Goal: Use online tool/utility: Utilize a website feature to perform a specific function

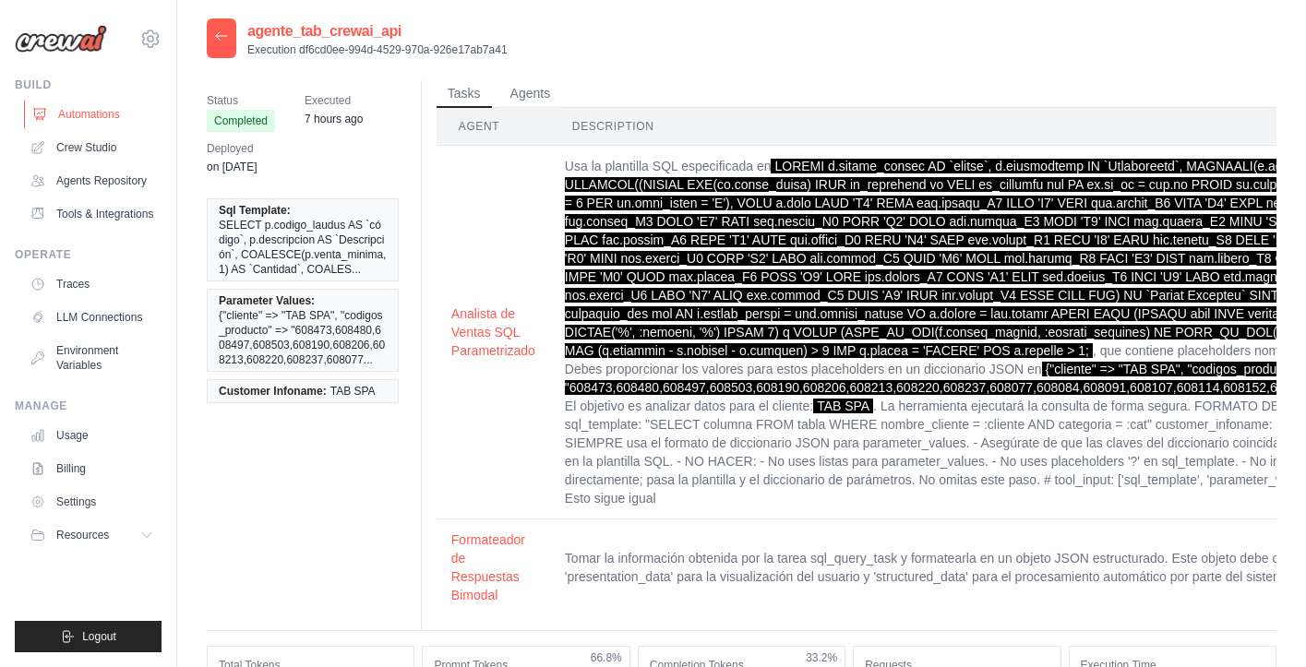
click at [92, 119] on link "Automations" at bounding box center [93, 115] width 139 height 30
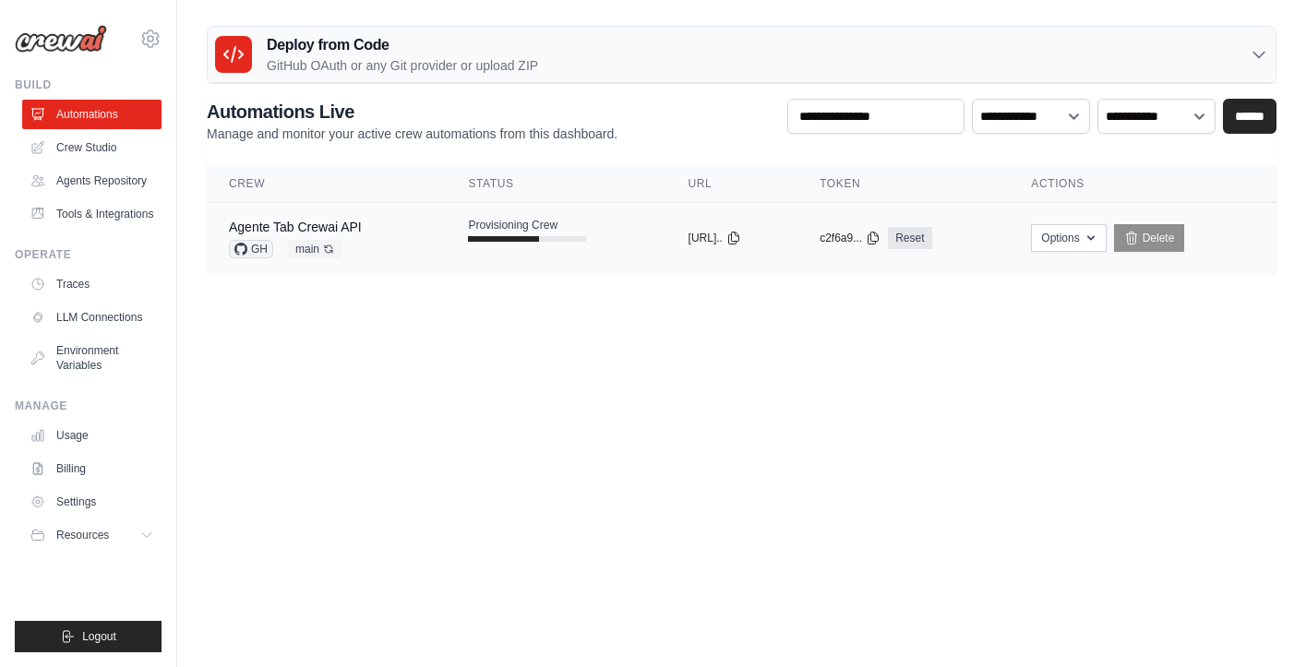
click at [426, 262] on td "Agente Tab Crewai API GH main Auto-deploy enabled" at bounding box center [326, 238] width 239 height 71
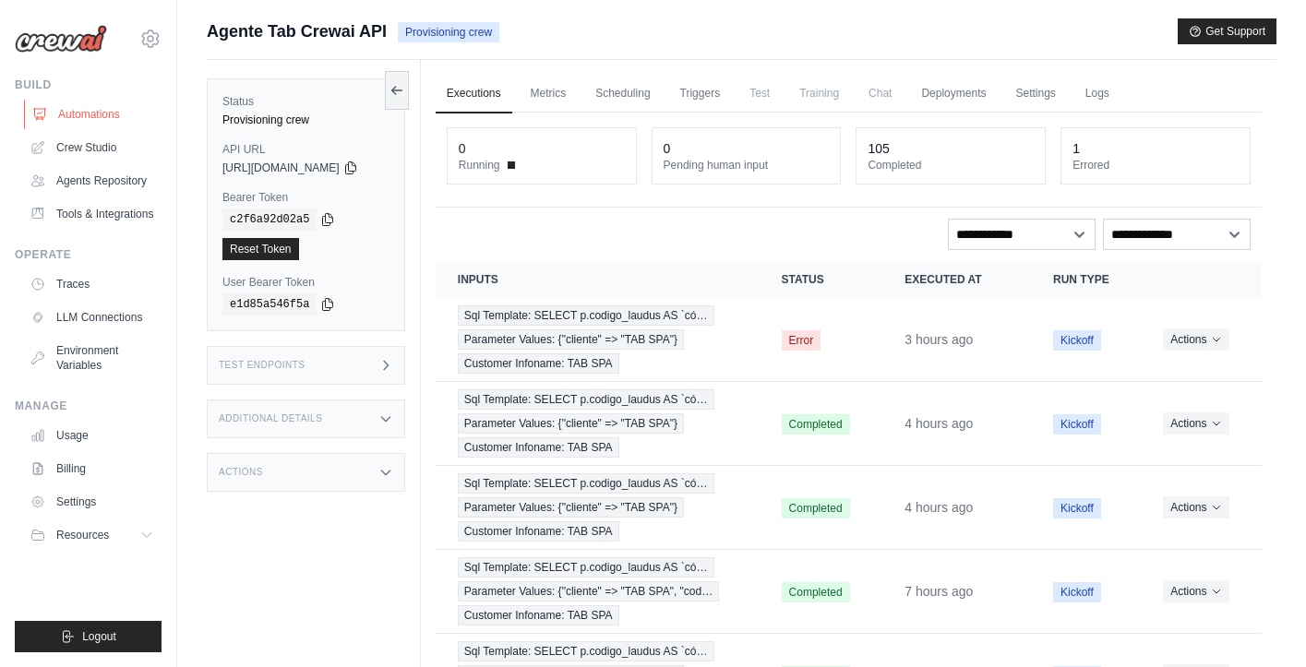
click at [87, 114] on link "Automations" at bounding box center [93, 115] width 139 height 30
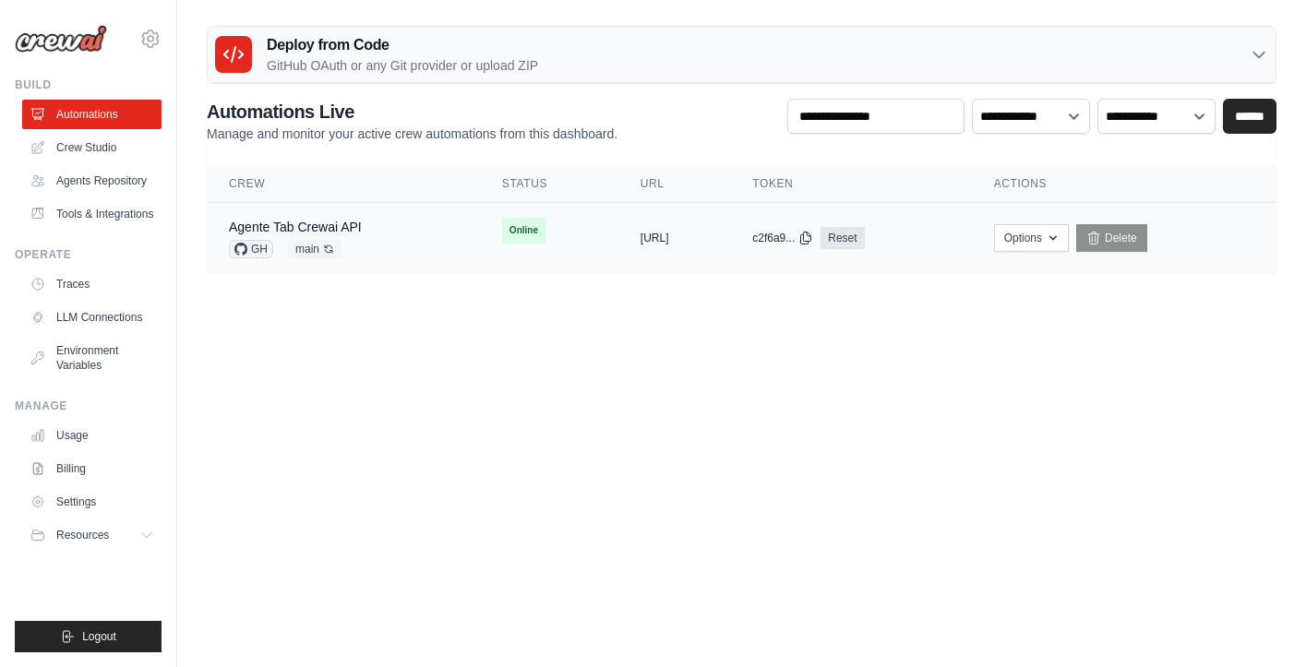
click at [386, 227] on div "Agente Tab Crewai API GH main Auto-deploy enabled" at bounding box center [343, 238] width 229 height 41
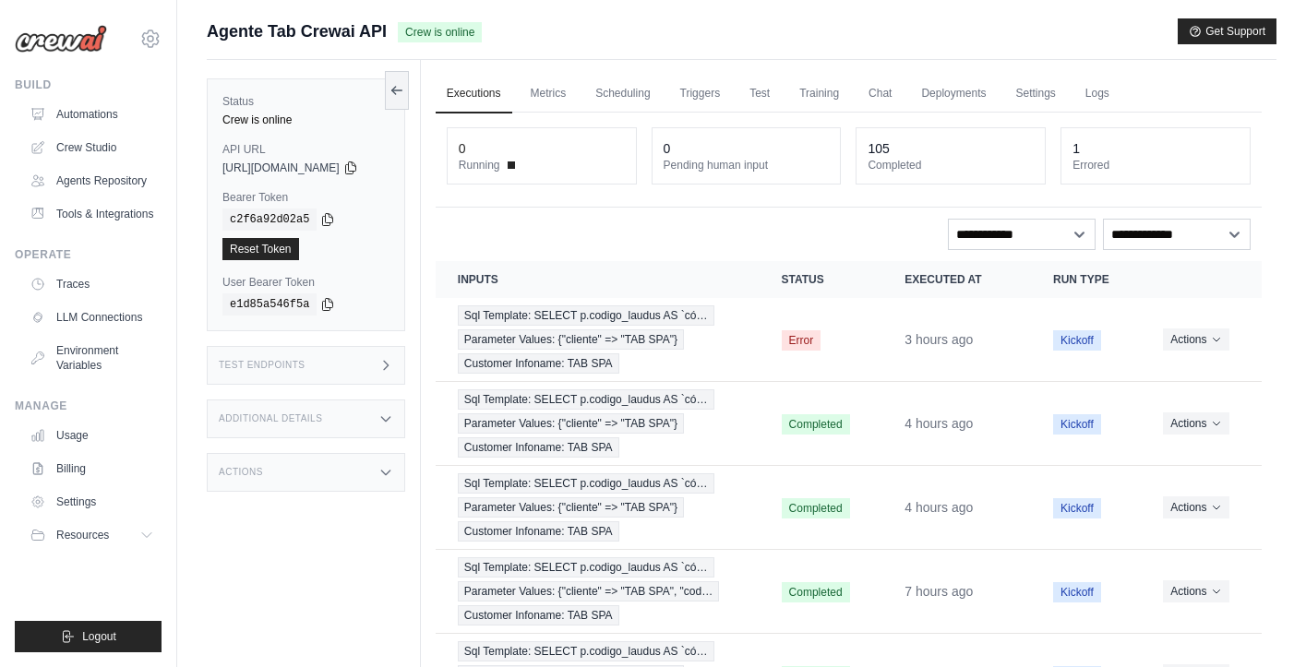
click at [393, 364] on icon at bounding box center [386, 365] width 15 height 15
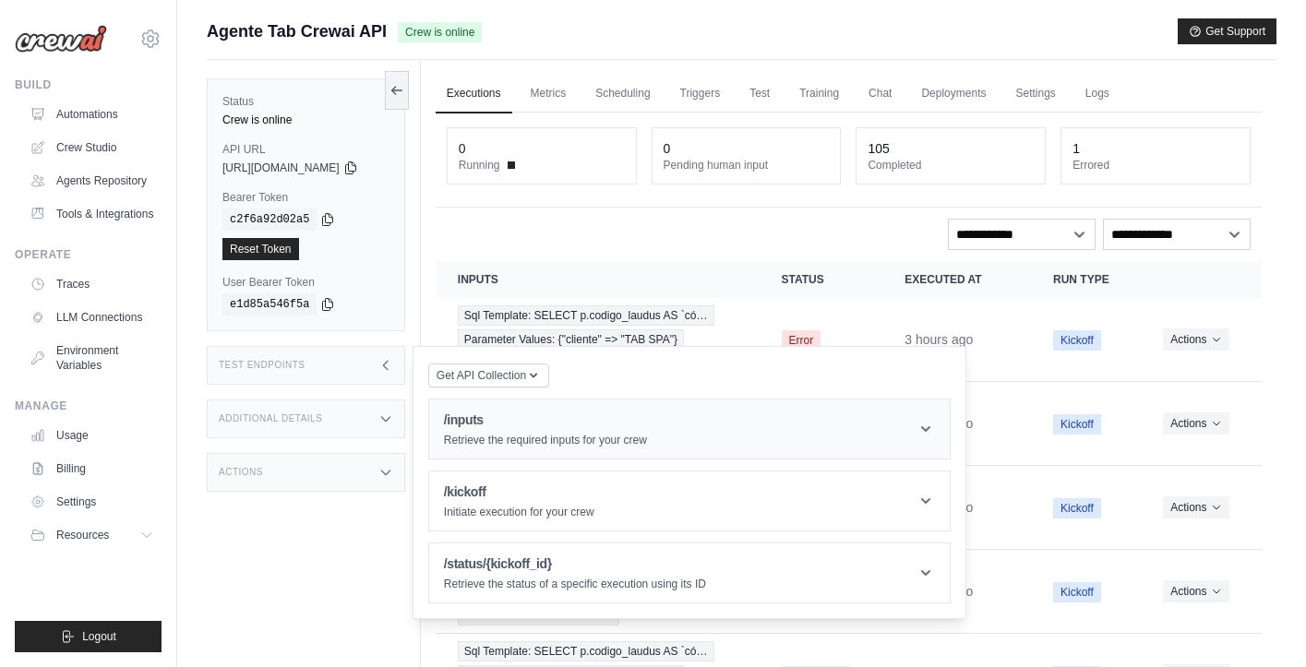
click at [512, 415] on h1 "/inputs" at bounding box center [545, 420] width 203 height 18
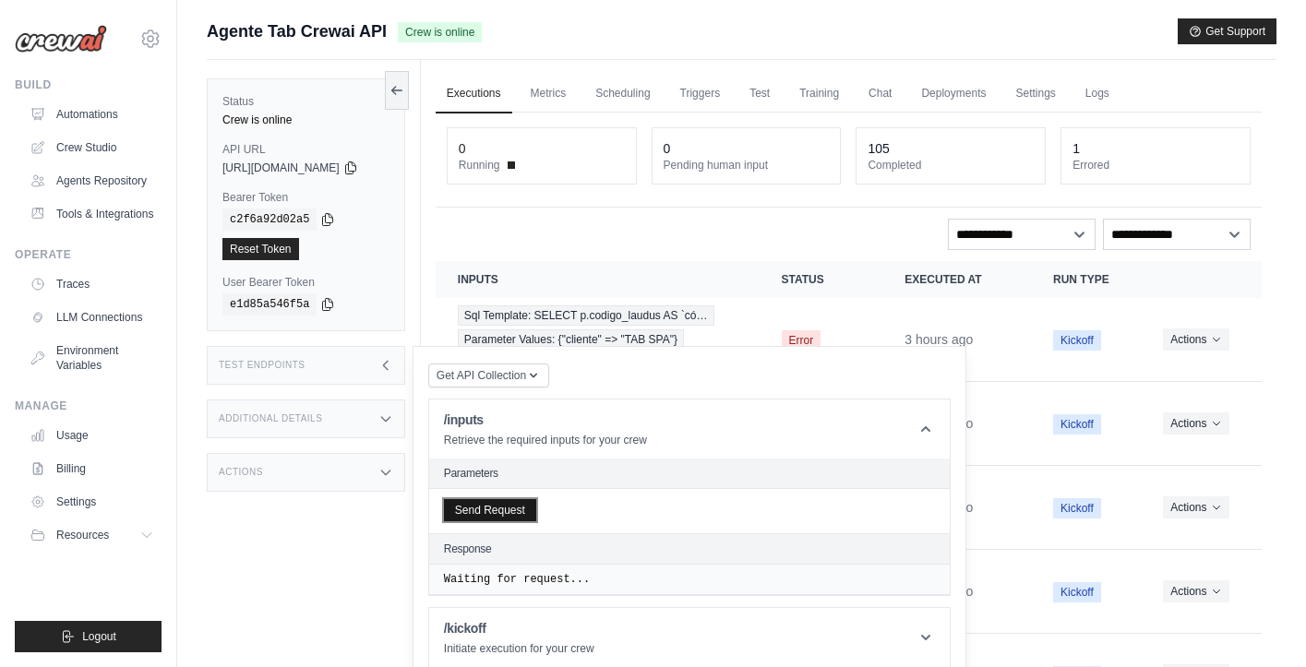
click at [495, 512] on button "Send Request" at bounding box center [490, 510] width 92 height 22
click at [484, 508] on button "Send Request" at bounding box center [490, 510] width 92 height 22
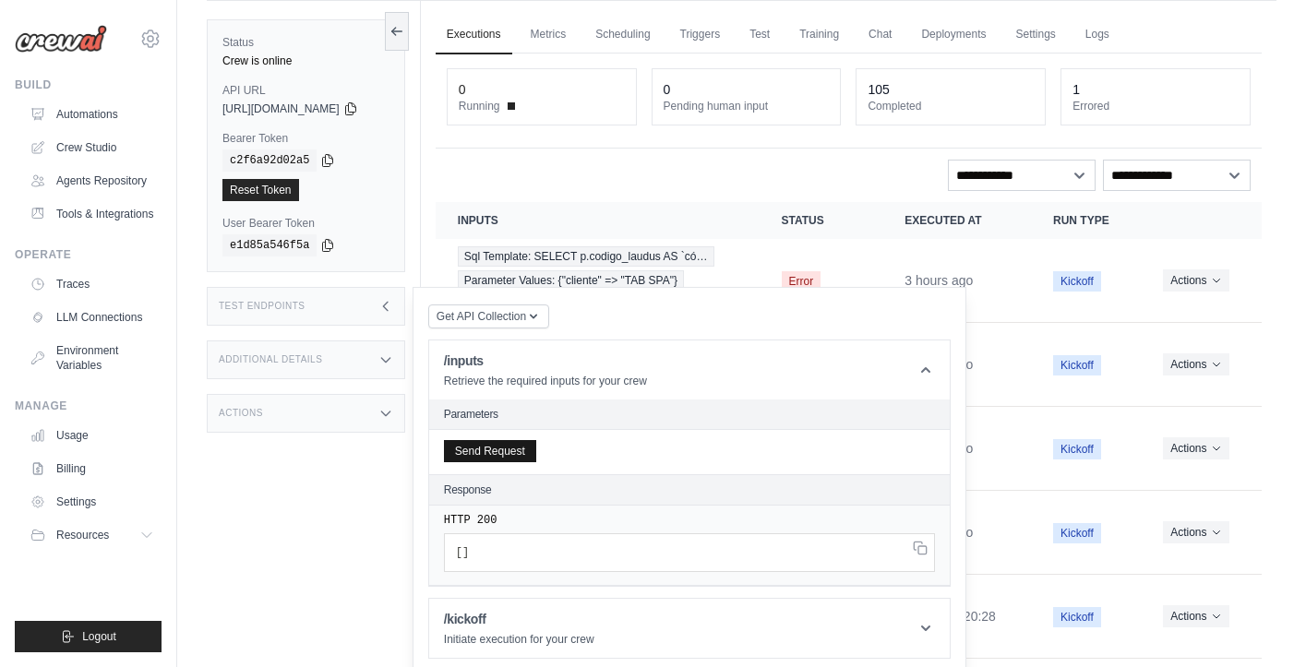
scroll to position [66, 0]
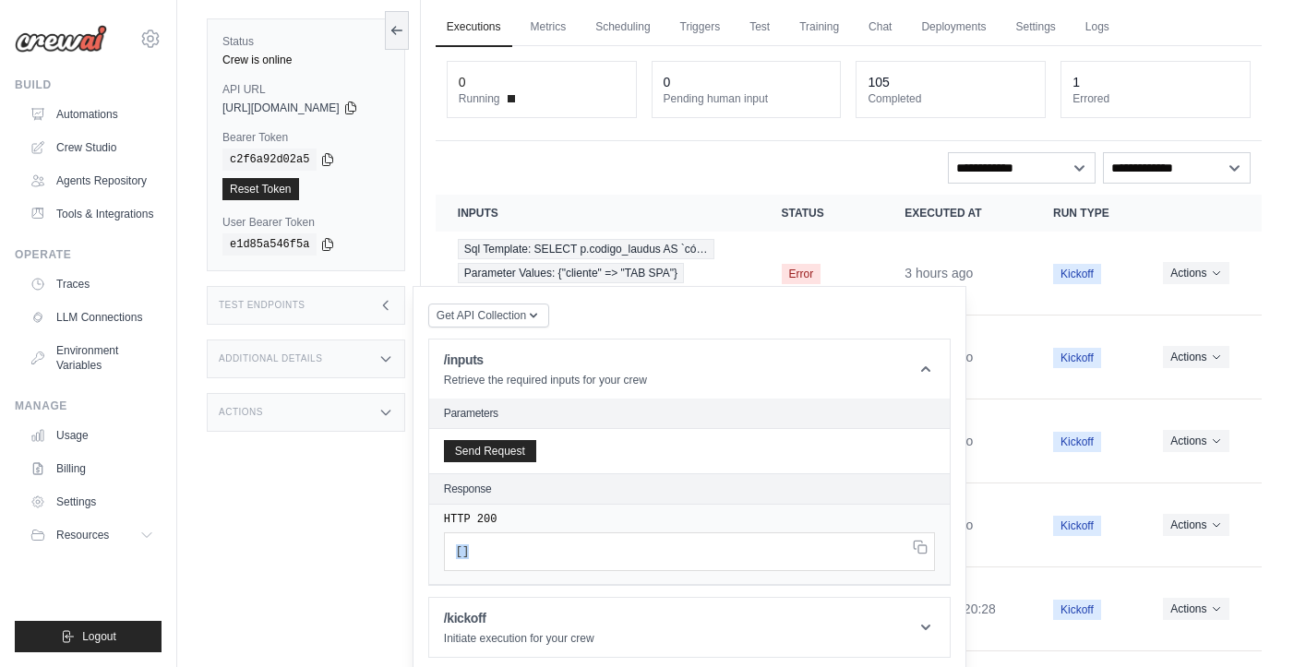
drag, startPoint x: 518, startPoint y: 550, endPoint x: 489, endPoint y: 547, distance: 28.9
click at [447, 551] on div "HTTP 200 [ ]" at bounding box center [689, 545] width 521 height 80
click at [603, 543] on pre "[ ]" at bounding box center [689, 552] width 491 height 39
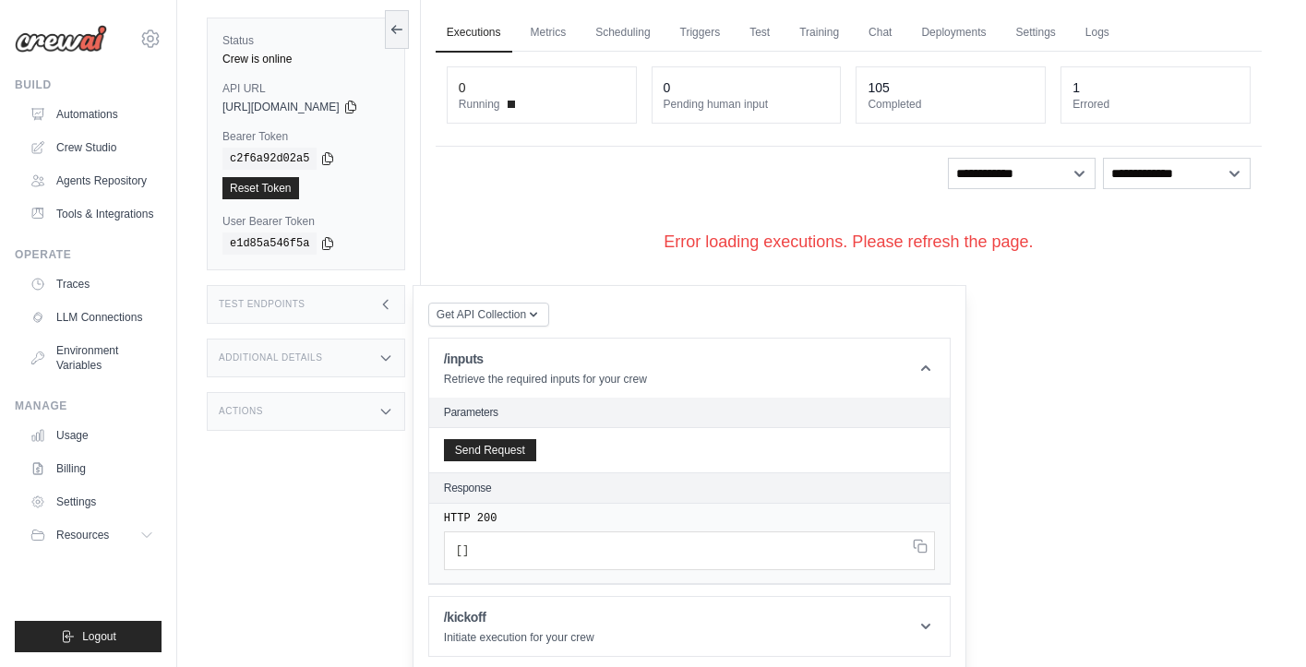
scroll to position [0, 0]
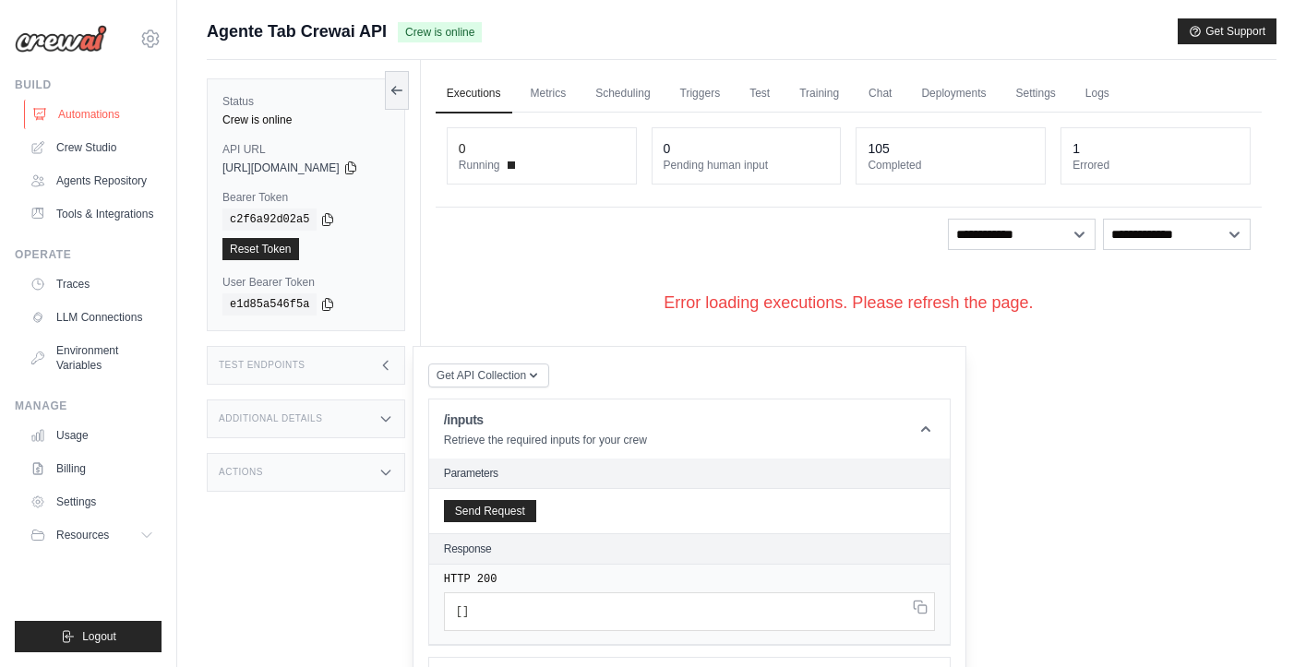
click at [80, 117] on link "Automations" at bounding box center [93, 115] width 139 height 30
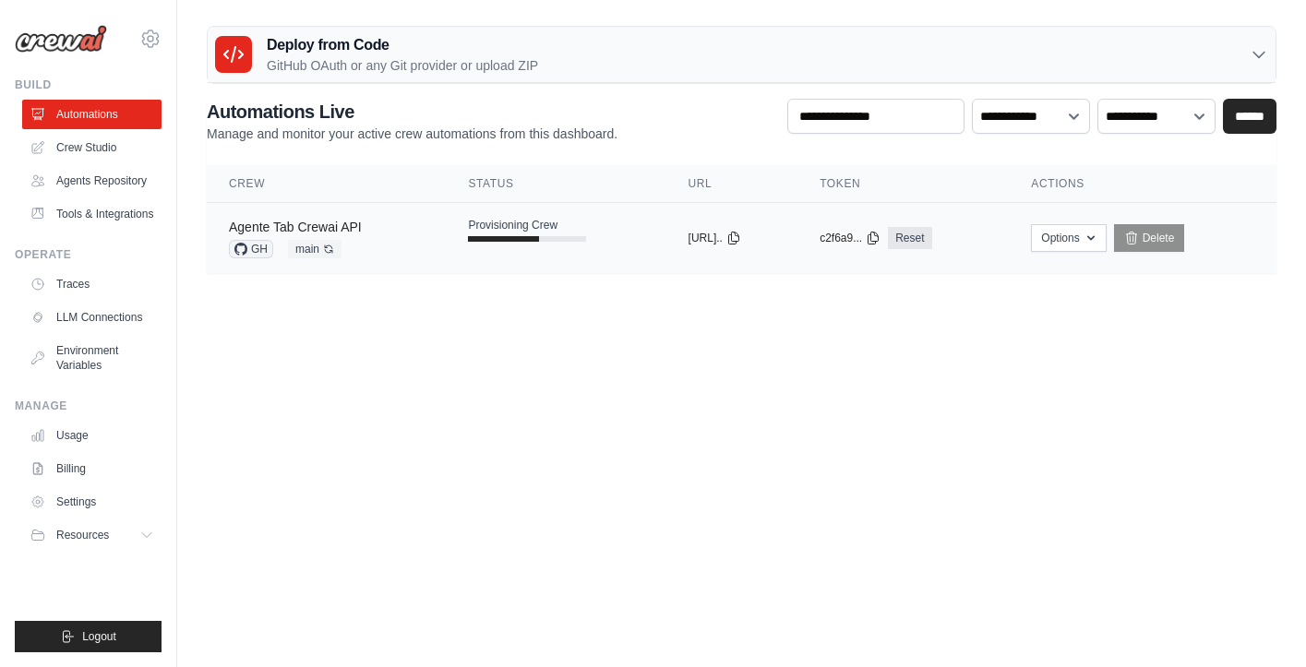
click at [344, 224] on link "Agente Tab Crewai API" at bounding box center [295, 227] width 133 height 15
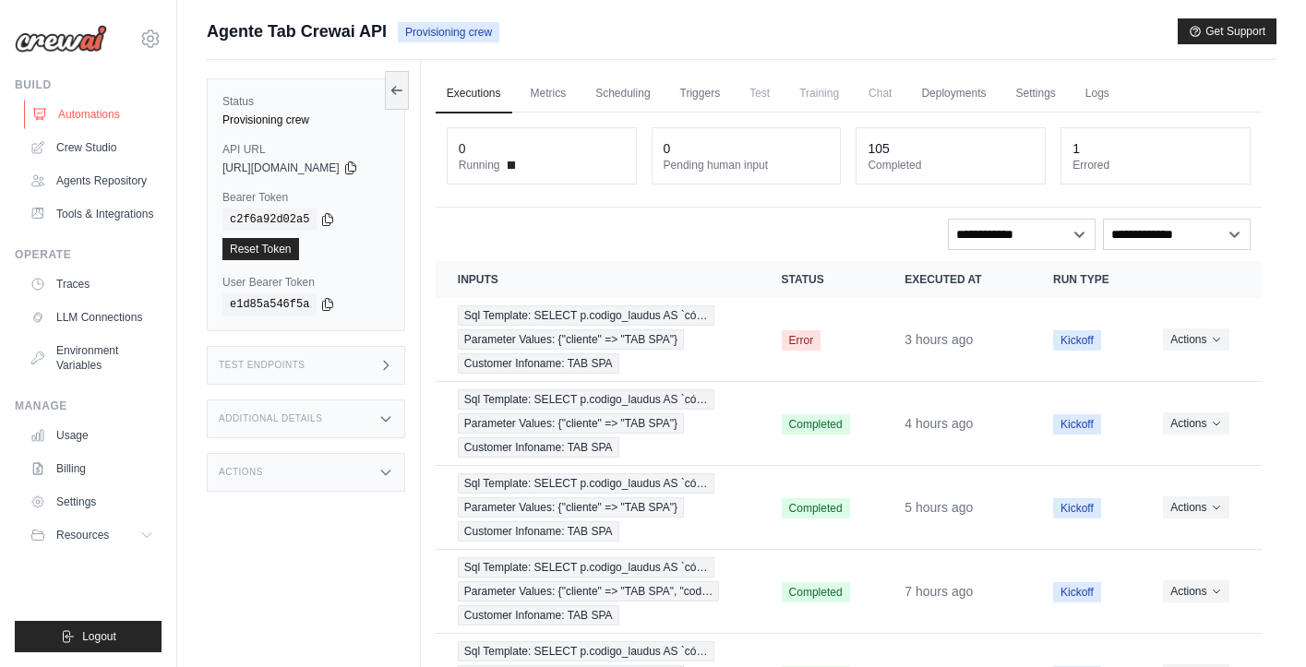
click at [71, 109] on link "Automations" at bounding box center [93, 115] width 139 height 30
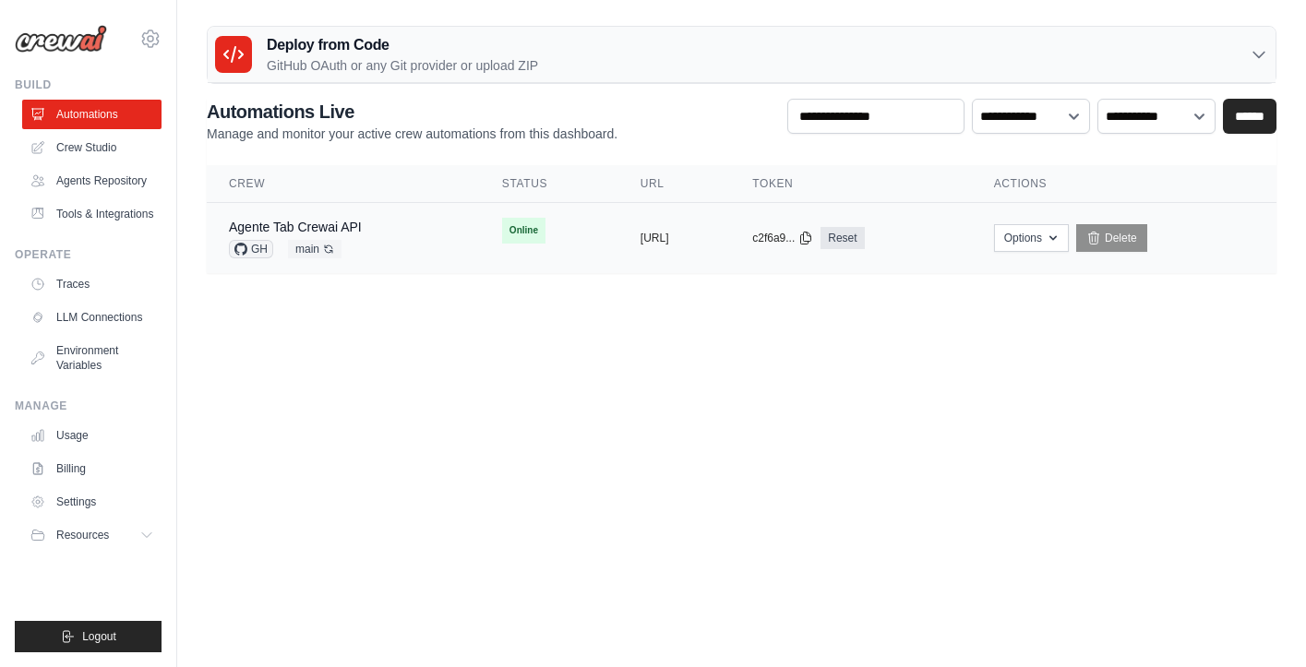
click at [386, 230] on div "Agente Tab Crewai API GH main Auto-deploy enabled" at bounding box center [343, 238] width 229 height 41
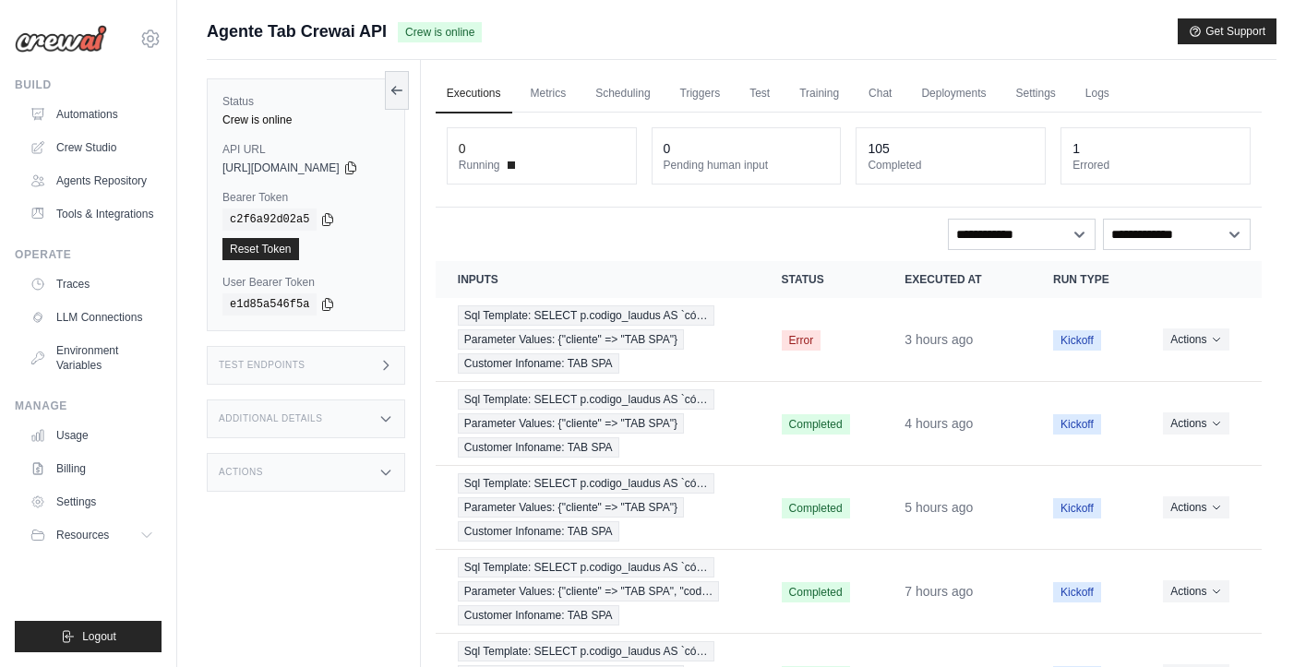
click at [393, 363] on icon at bounding box center [386, 365] width 15 height 15
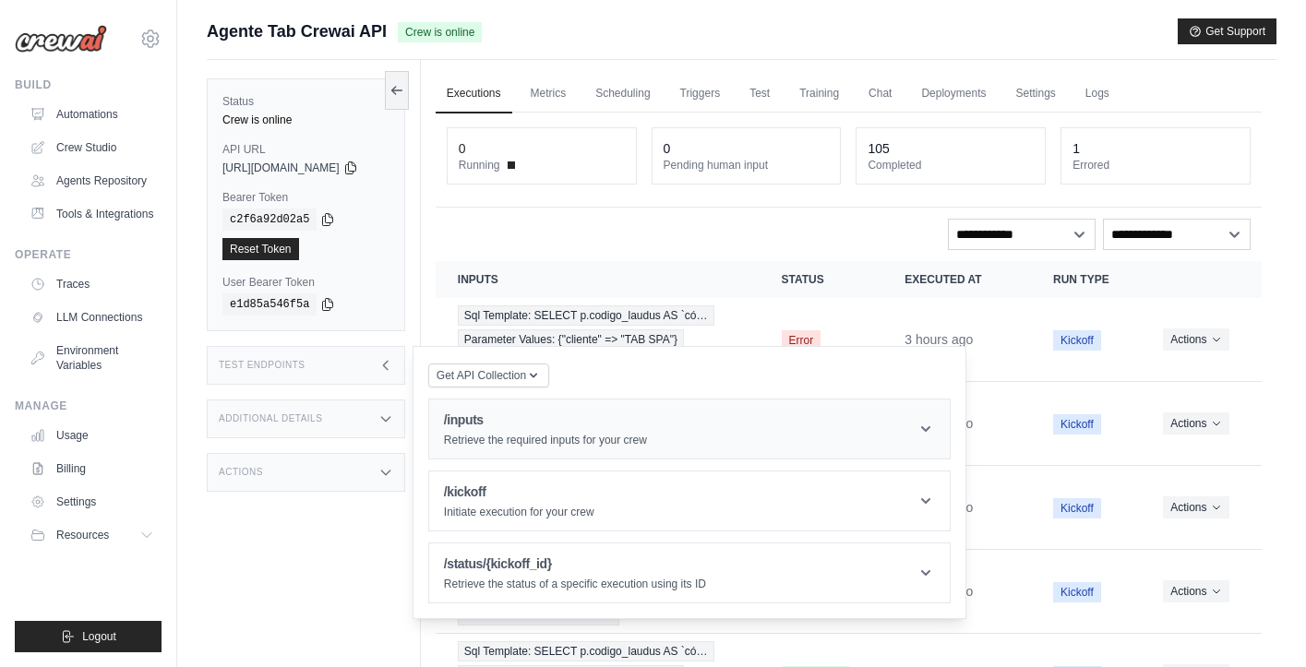
click at [602, 422] on h1 "/inputs" at bounding box center [545, 420] width 203 height 18
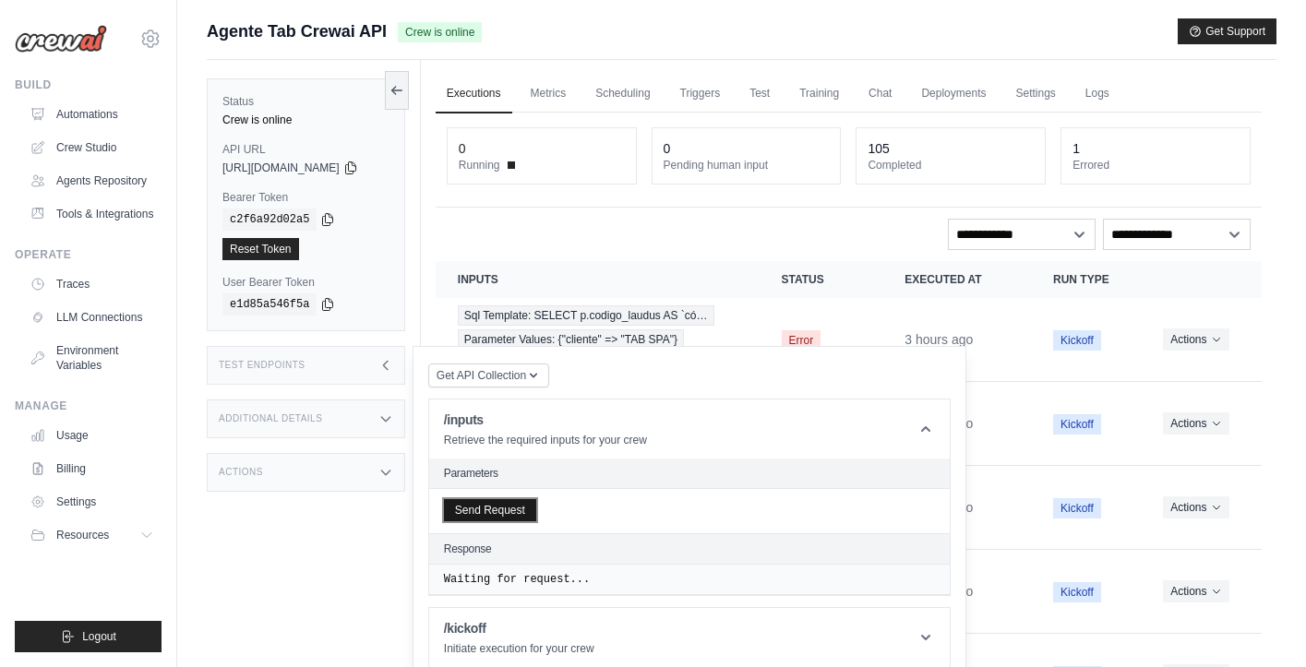
click at [509, 509] on button "Send Request" at bounding box center [490, 510] width 92 height 22
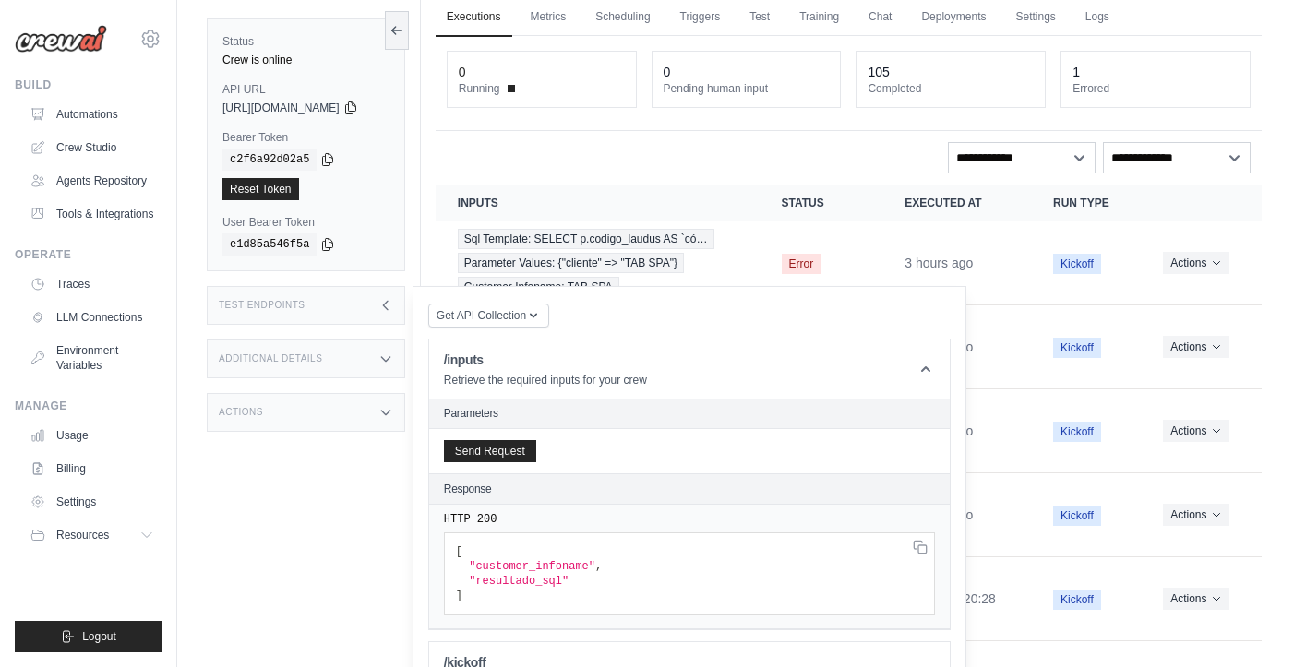
scroll to position [53, 0]
